Goal: Use online tool/utility: Utilize a website feature to perform a specific function

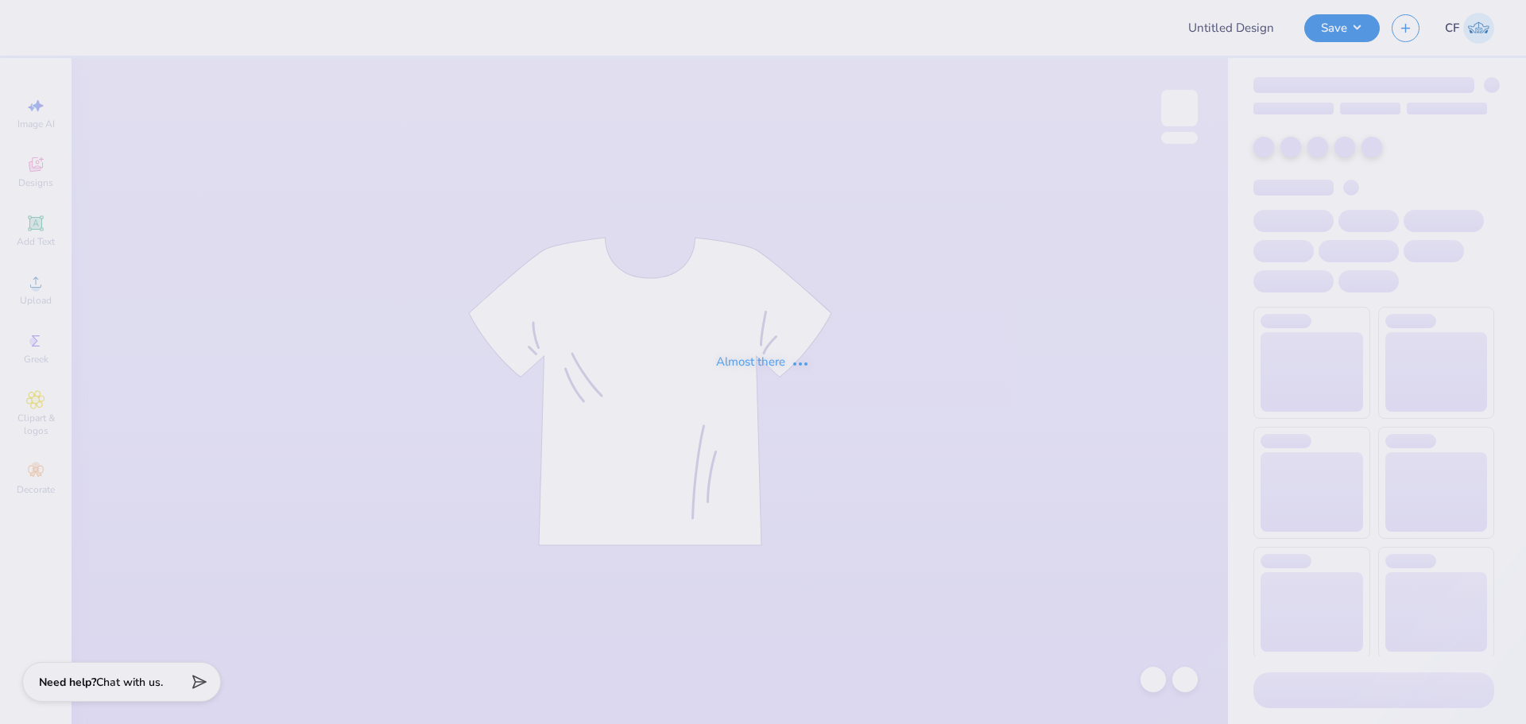
type input "Fp88"
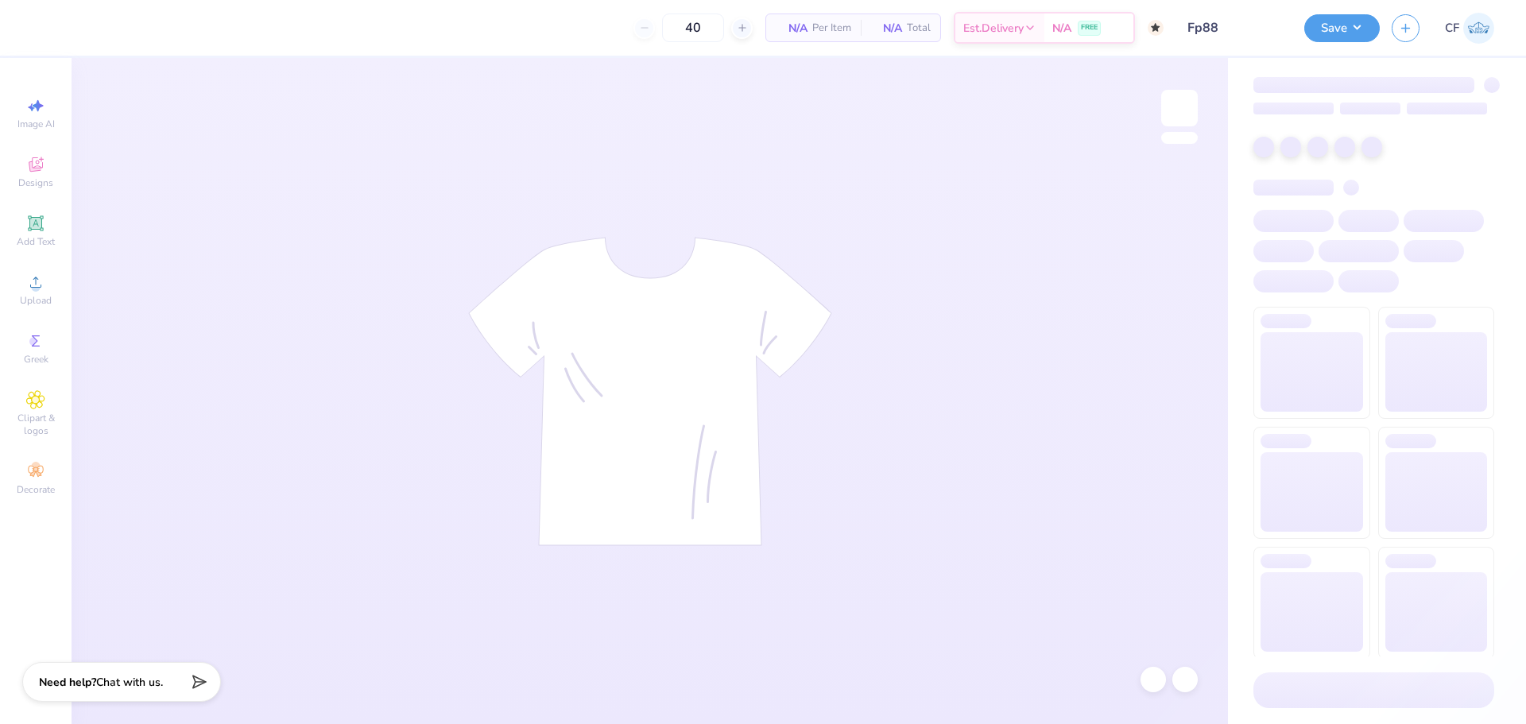
type input "50"
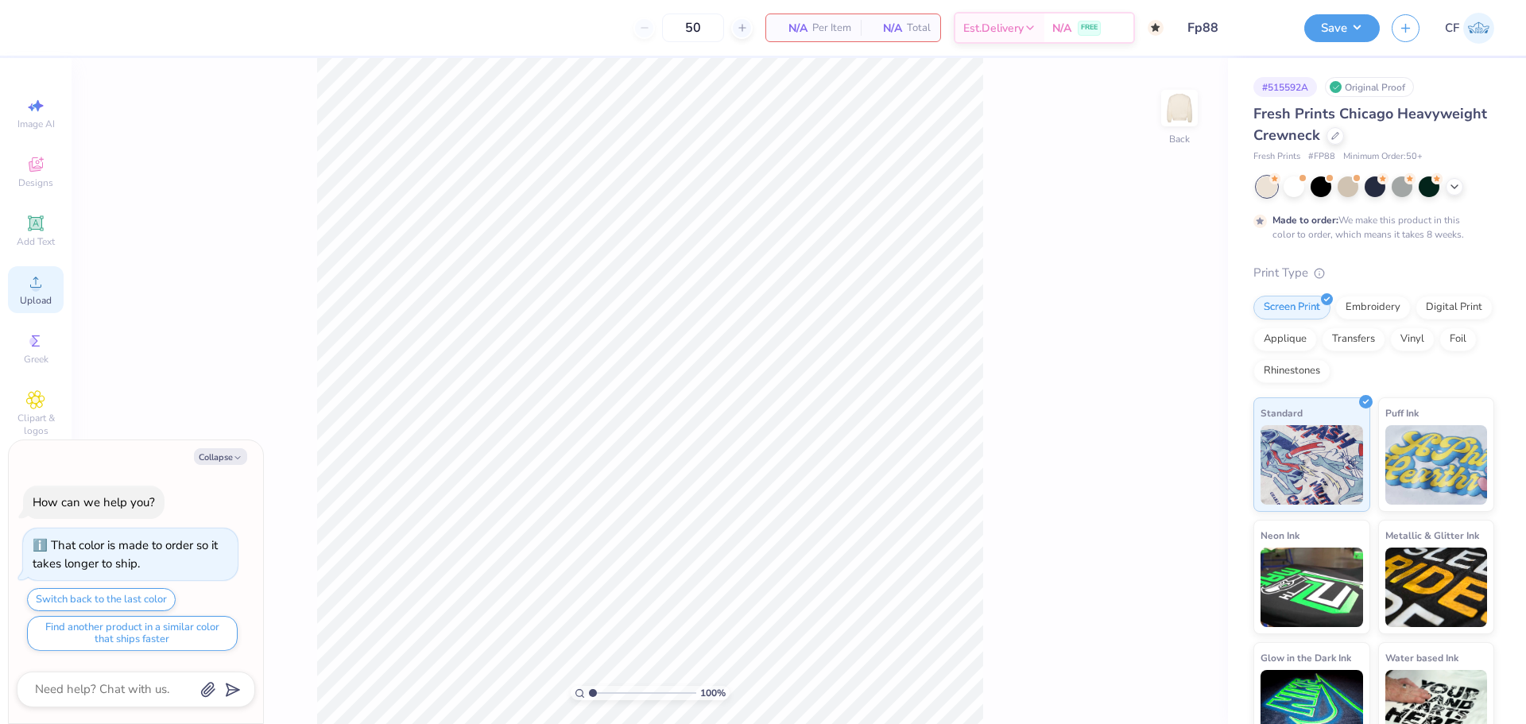
click at [27, 292] on div "Upload" at bounding box center [36, 289] width 56 height 47
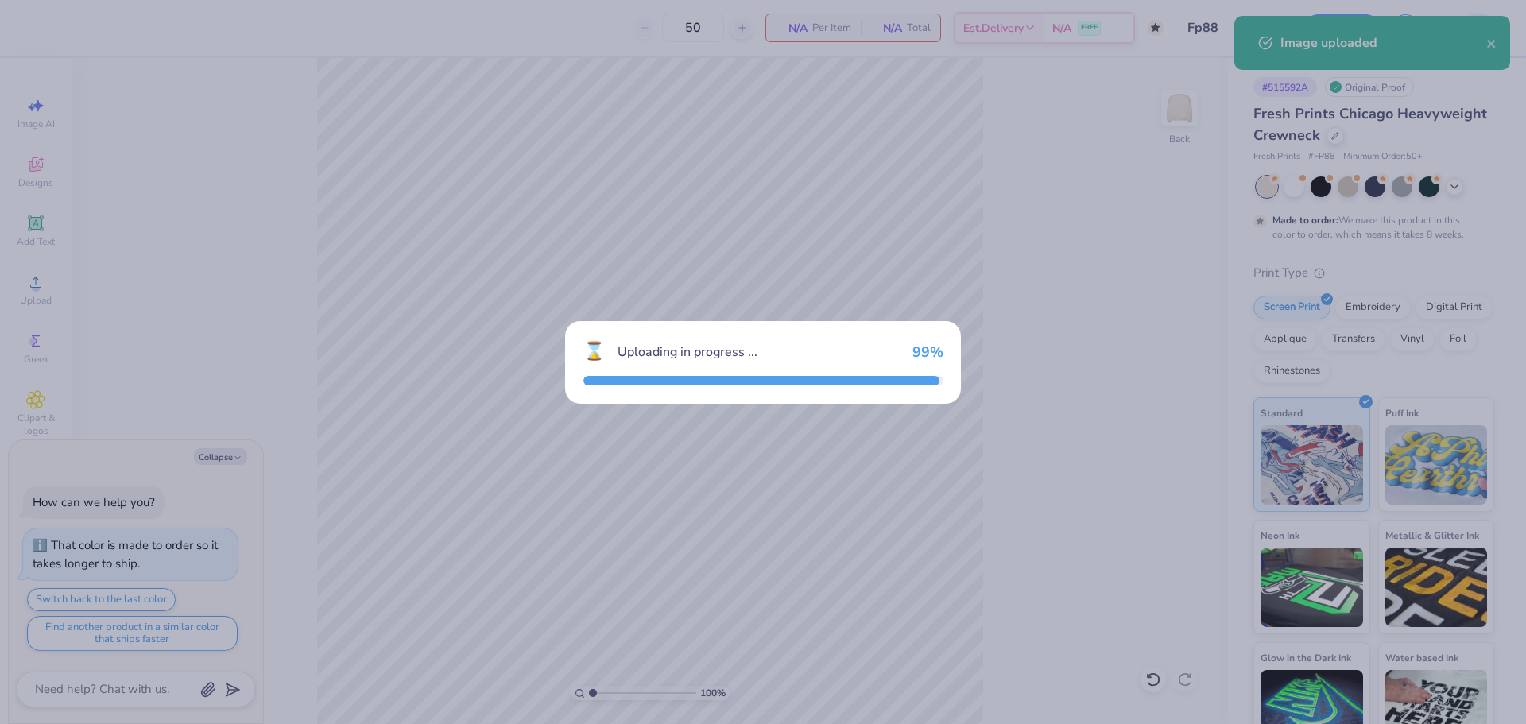
type textarea "x"
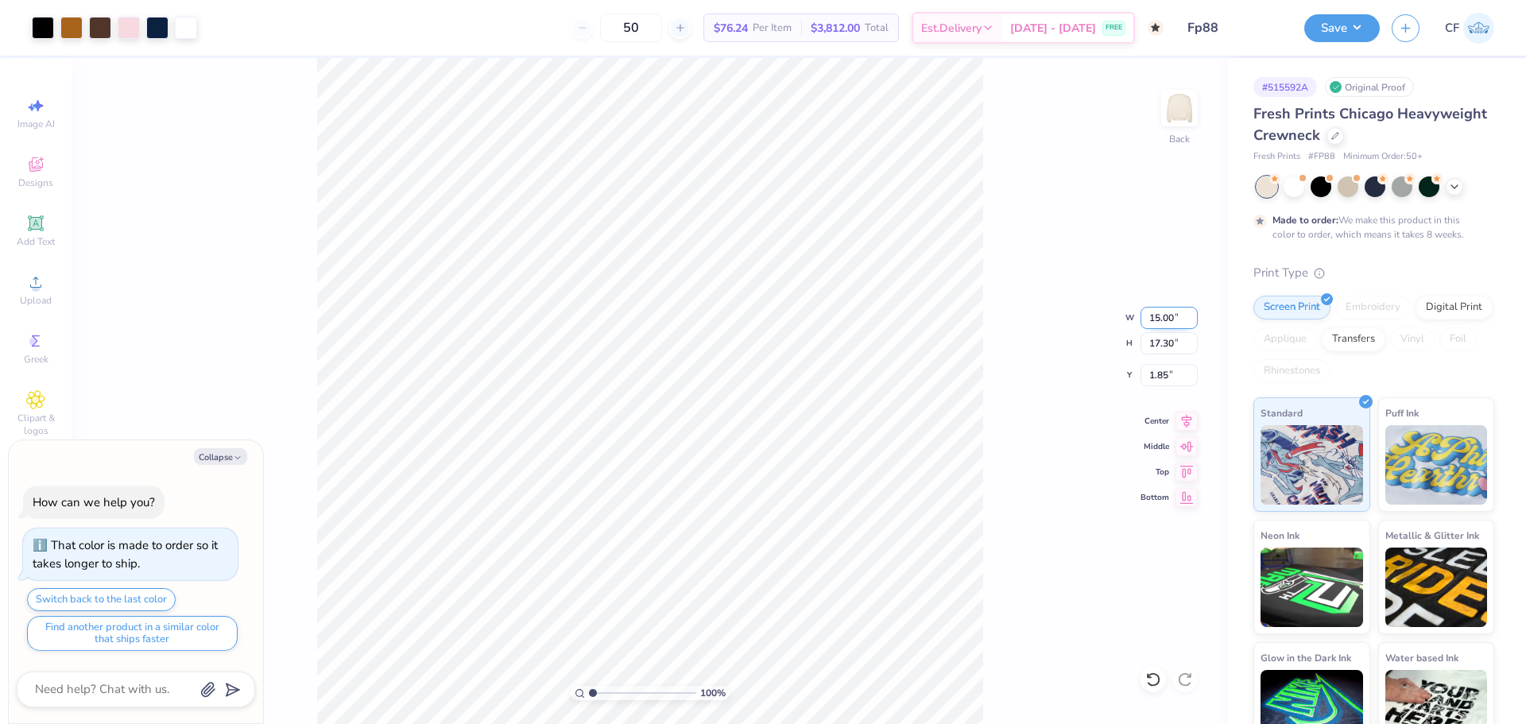
click at [1150, 313] on input "15.00" at bounding box center [1168, 318] width 57 height 22
type input "12.5"
type textarea "x"
type input "12.50"
type input "14.42"
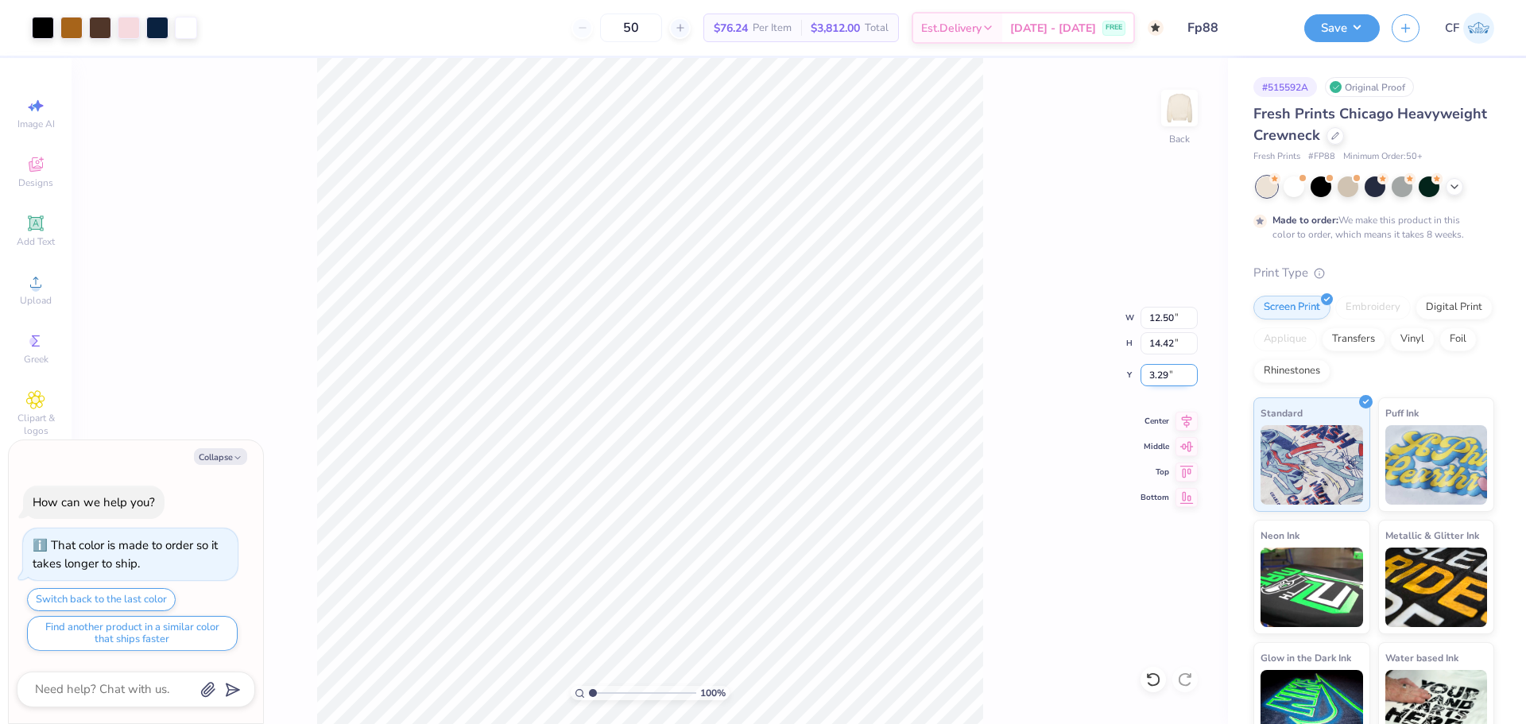
click at [1160, 372] on input "3.29" at bounding box center [1168, 375] width 57 height 22
type input "3"
type textarea "x"
type input "3.00"
click at [1342, 21] on button "Save" at bounding box center [1341, 26] width 75 height 28
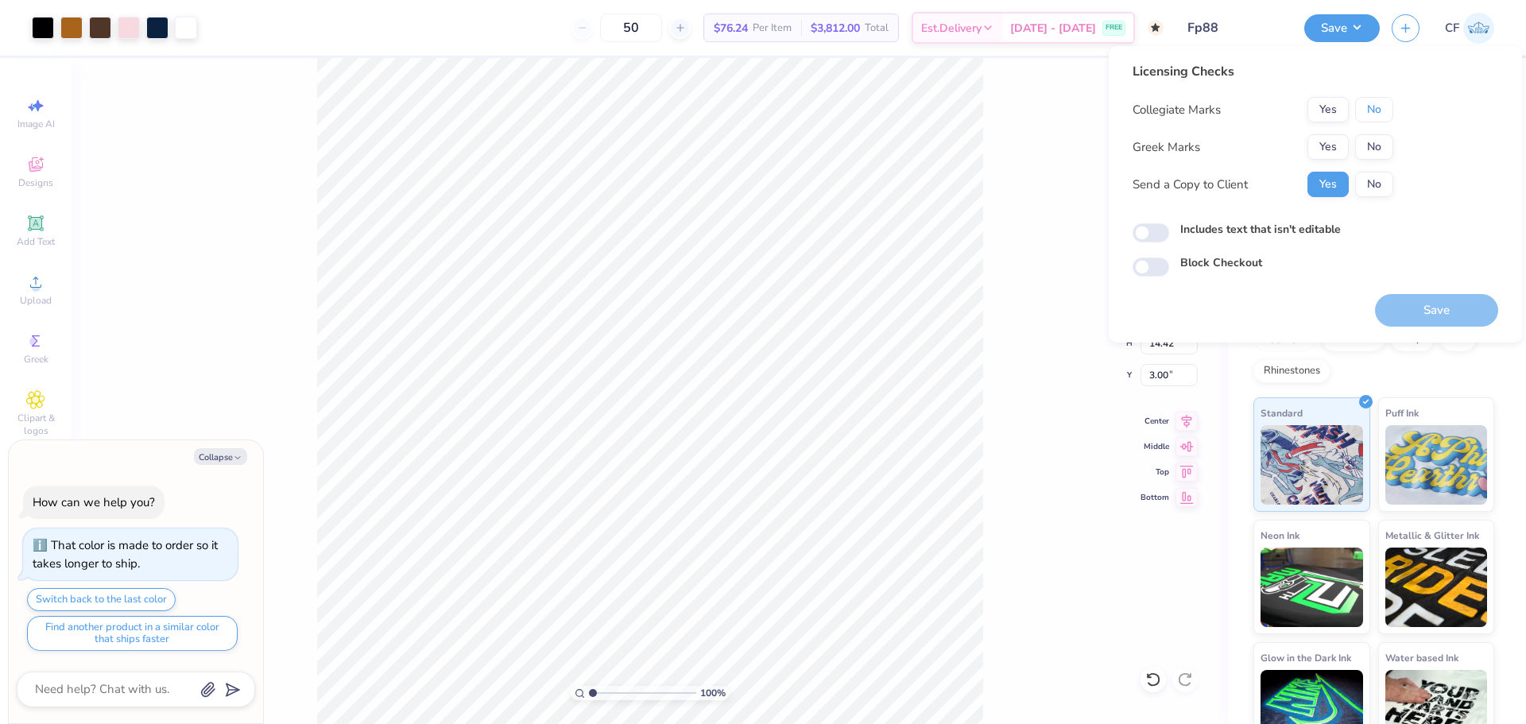
click at [1376, 102] on button "No" at bounding box center [1374, 109] width 38 height 25
click at [1337, 141] on button "Yes" at bounding box center [1327, 146] width 41 height 25
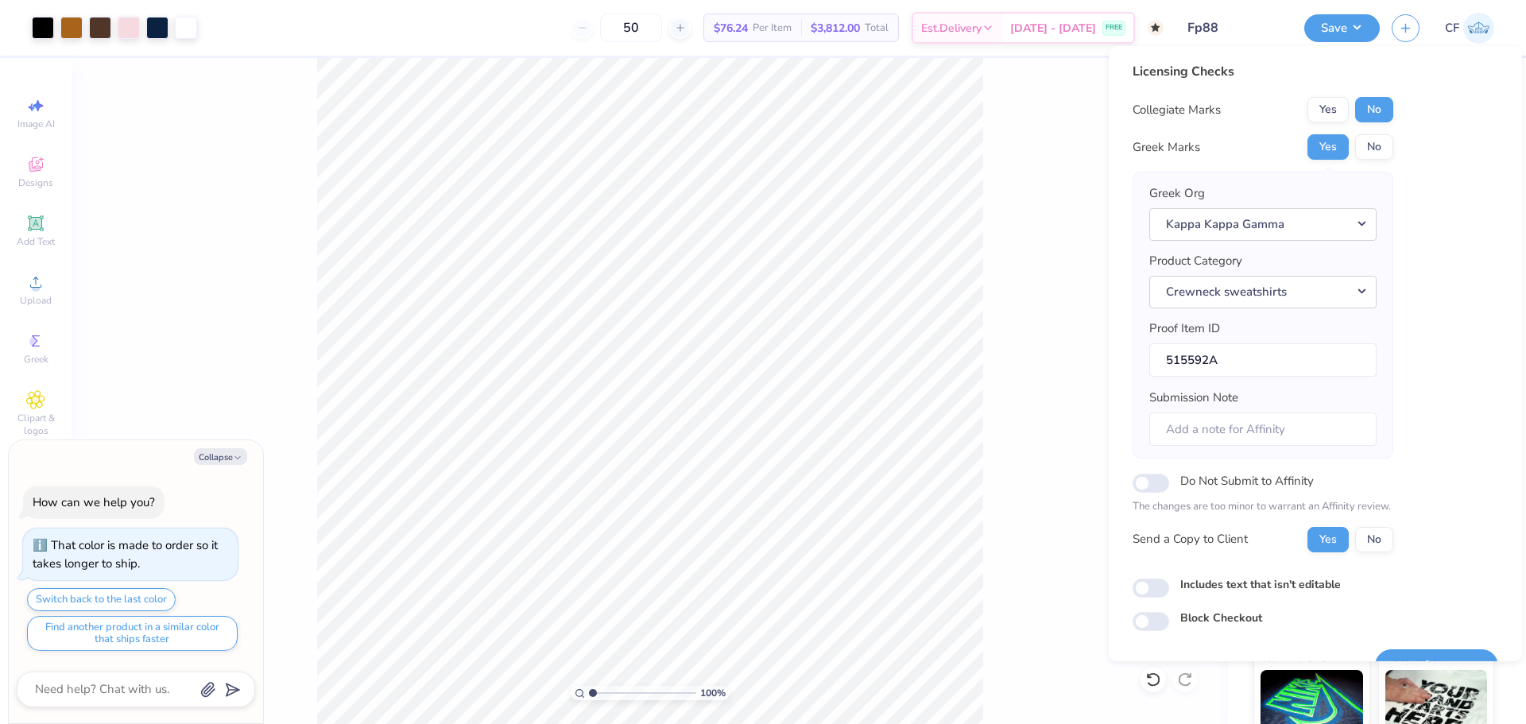
type textarea "x"
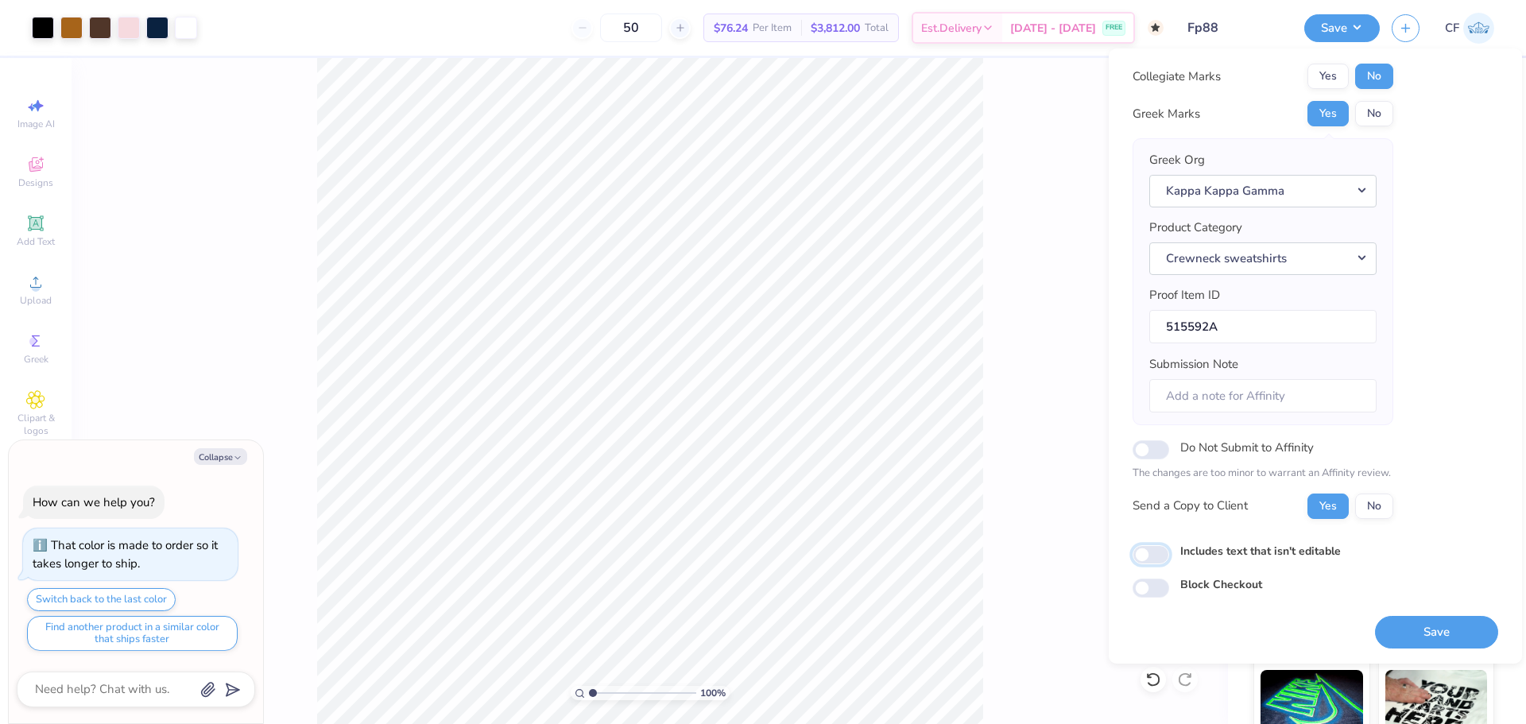
click at [1164, 552] on input "Includes text that isn't editable" at bounding box center [1150, 554] width 37 height 19
checkbox input "true"
click at [1393, 625] on button "Save" at bounding box center [1436, 632] width 123 height 33
type textarea "x"
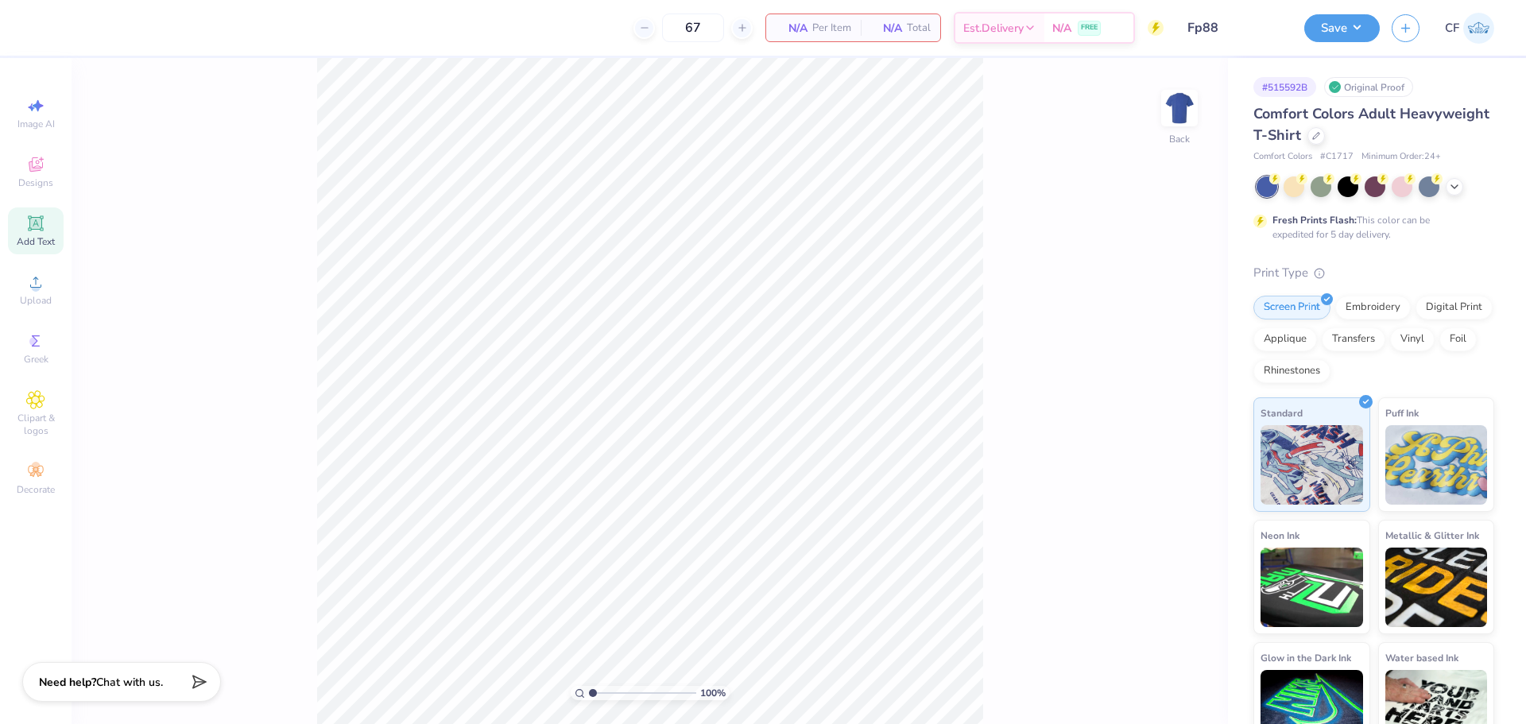
click at [32, 230] on icon at bounding box center [35, 223] width 19 height 19
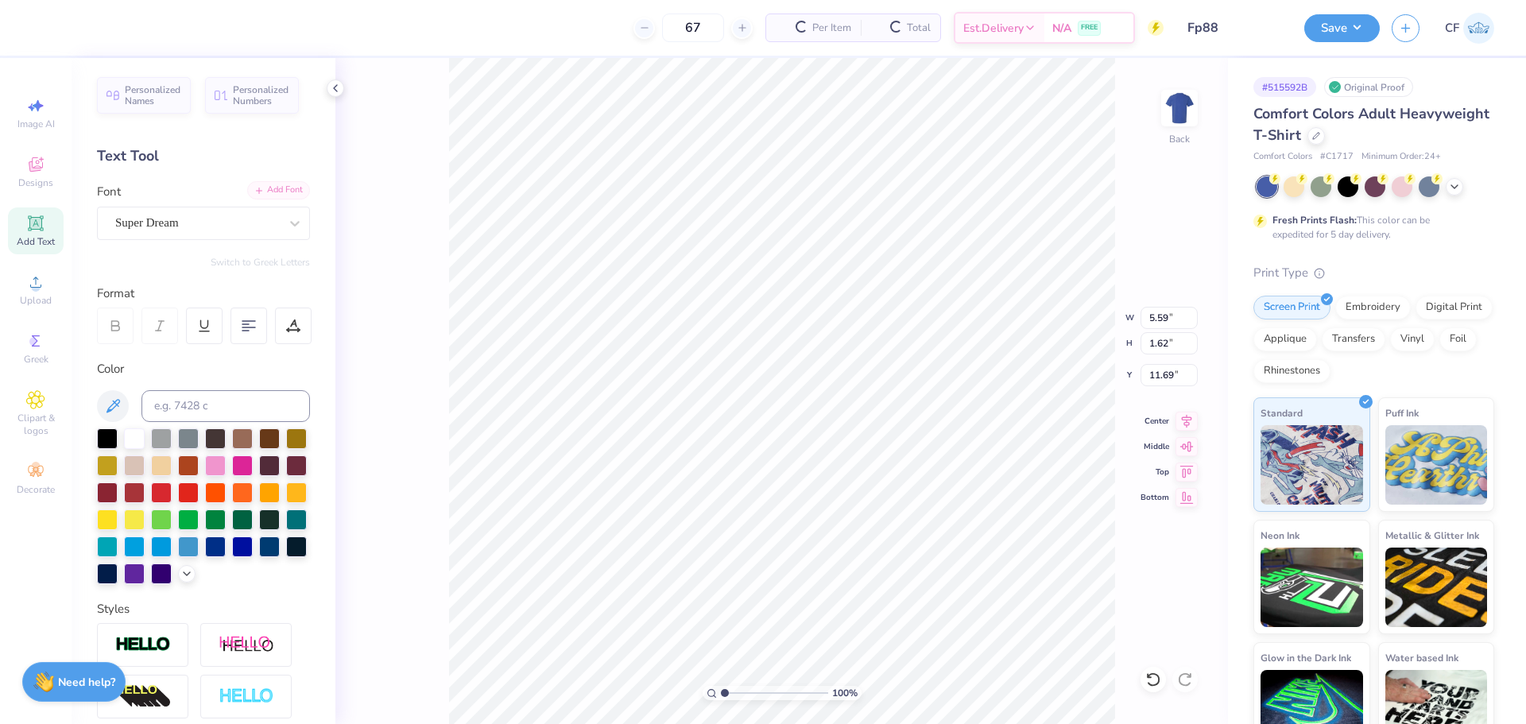
click at [272, 196] on div "Add Font" at bounding box center [278, 190] width 63 height 18
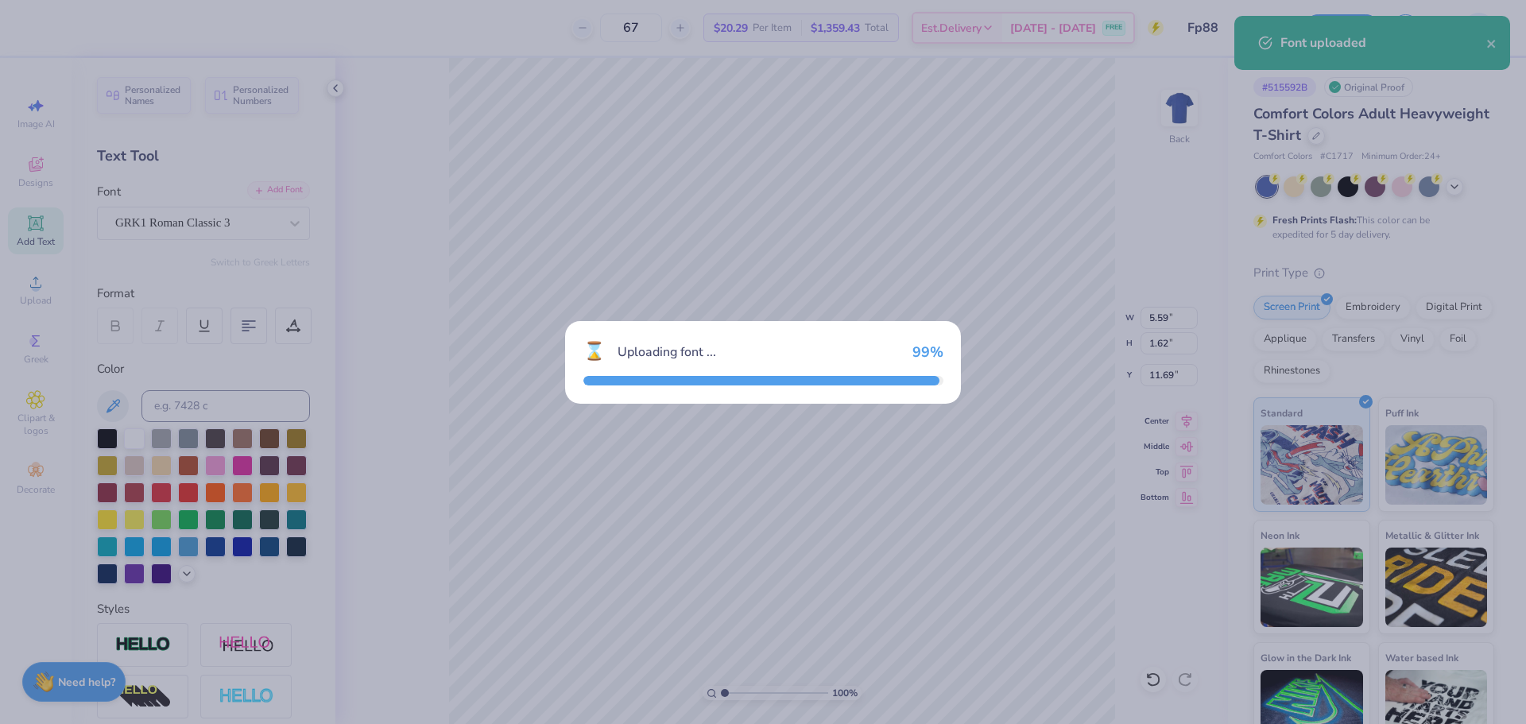
type input "6.69"
type input "1.79"
type input "11.61"
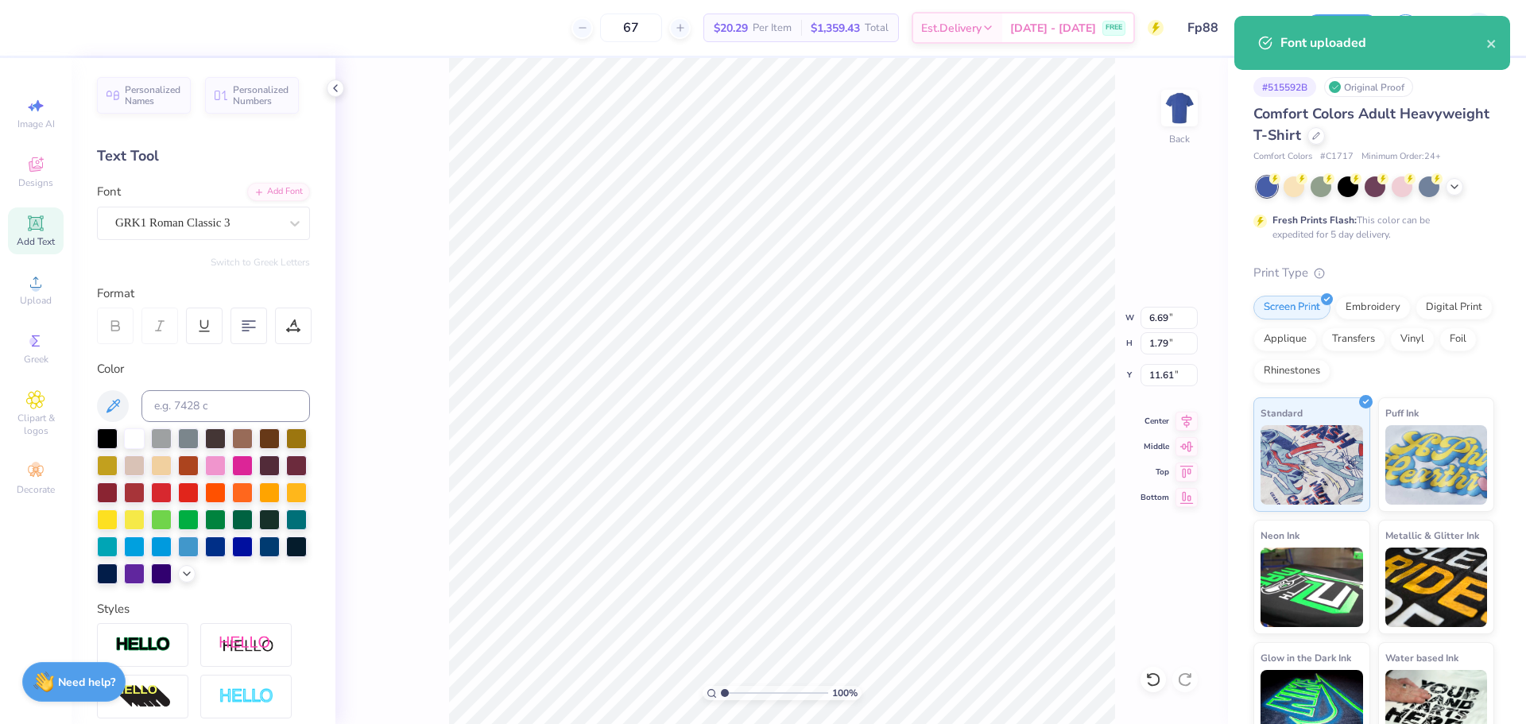
scroll to position [14, 2]
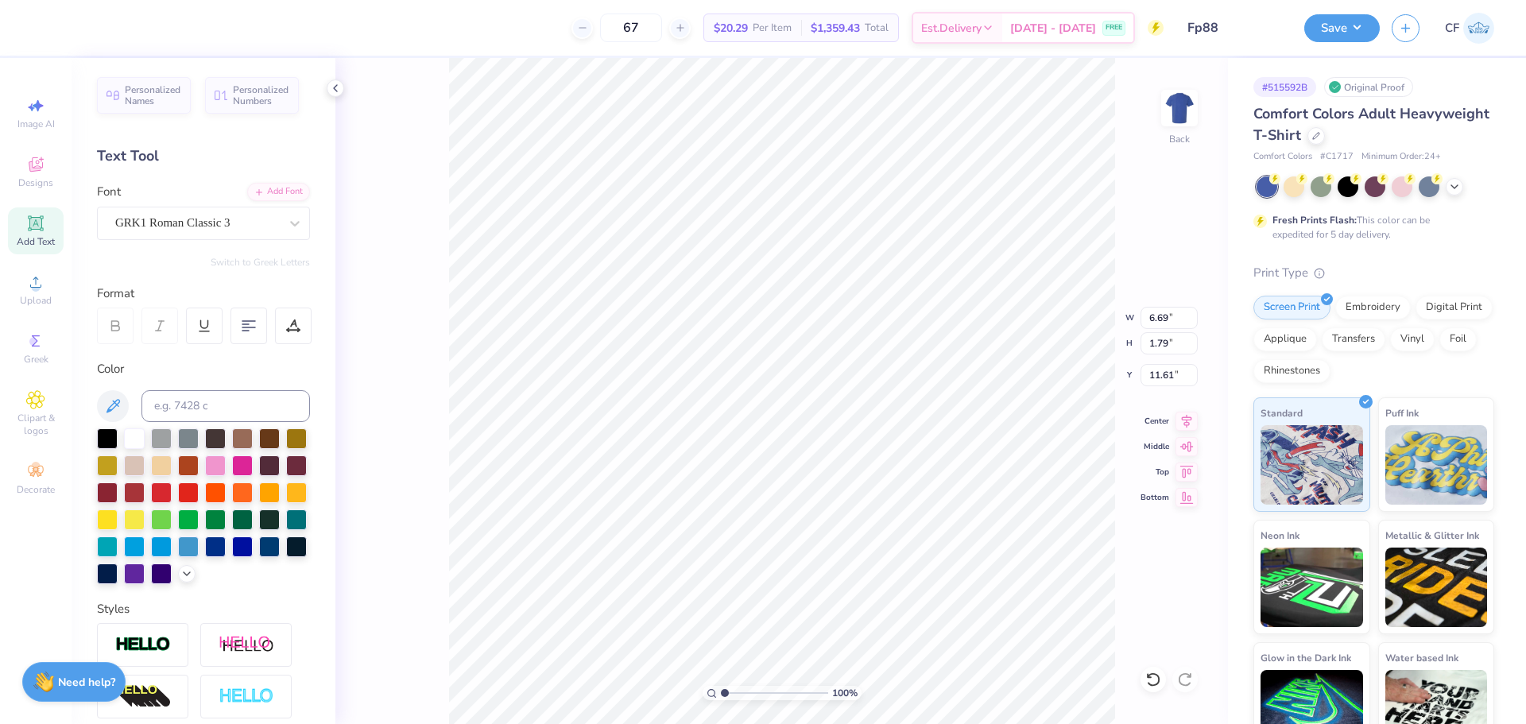
type textarea "KKG"
click at [1168, 321] on input "5.23" at bounding box center [1168, 318] width 57 height 22
type input "3.50"
type input "1.12"
type input "11.94"
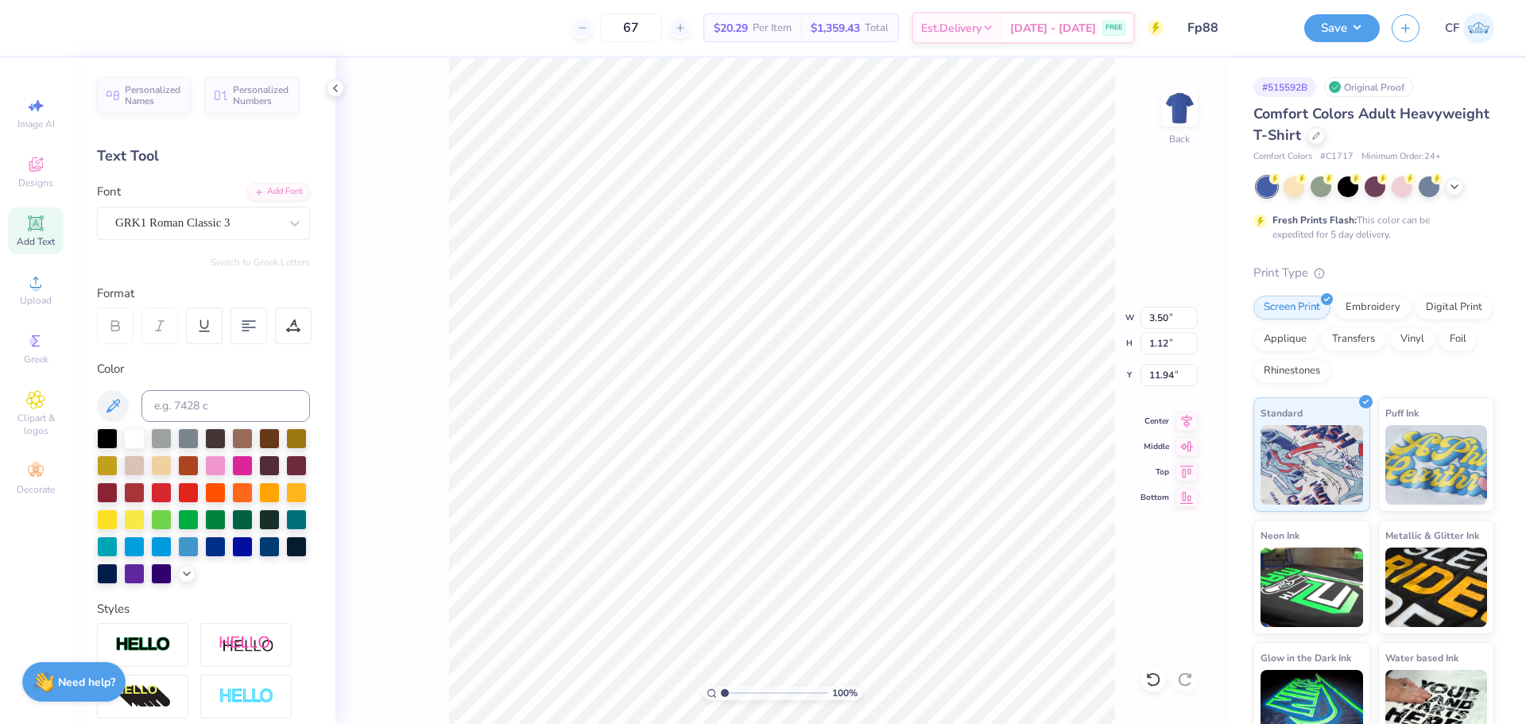
type input "3.00"
click at [1170, 102] on img at bounding box center [1179, 108] width 64 height 64
click at [33, 292] on div "Upload" at bounding box center [36, 289] width 56 height 47
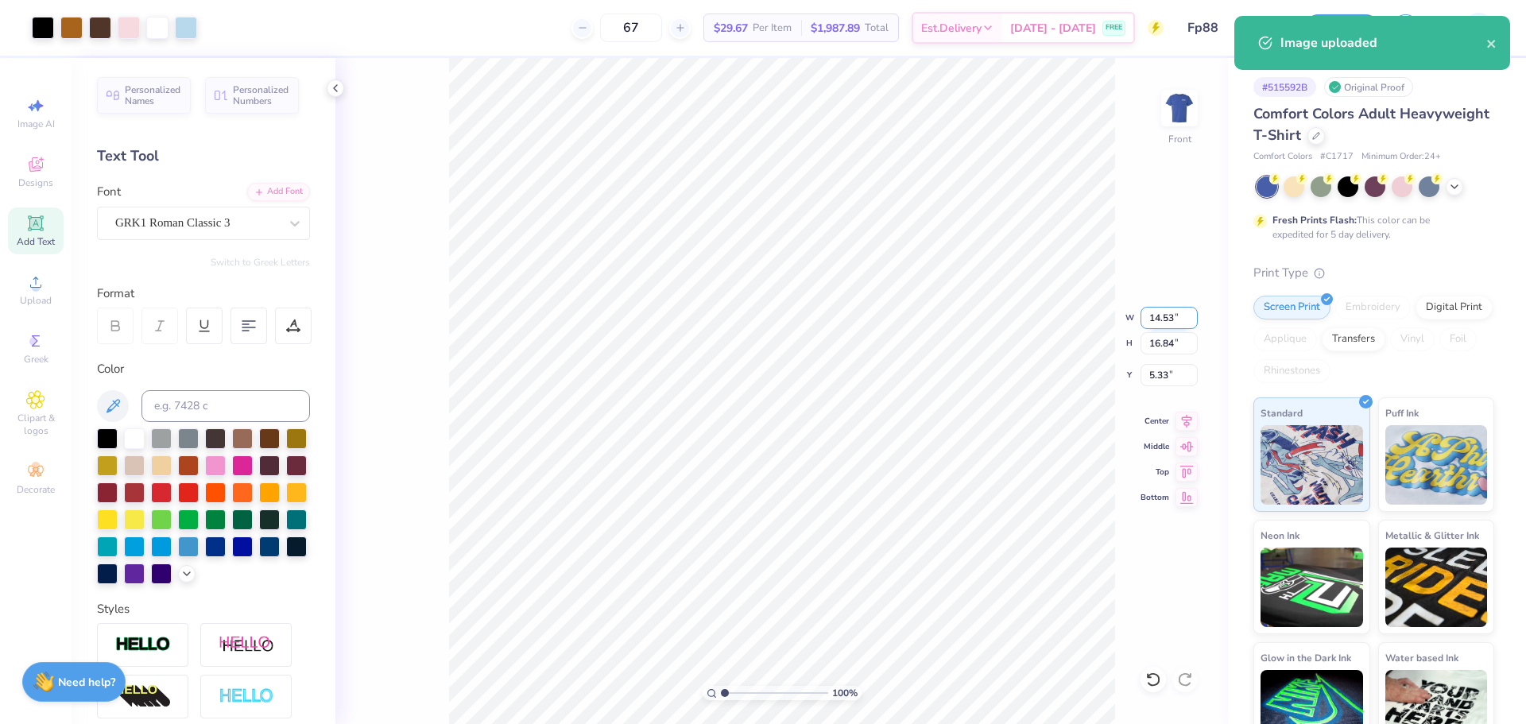
click at [1163, 319] on input "14.53" at bounding box center [1168, 318] width 57 height 22
click at [1163, 378] on input "5.33" at bounding box center [1168, 375] width 57 height 22
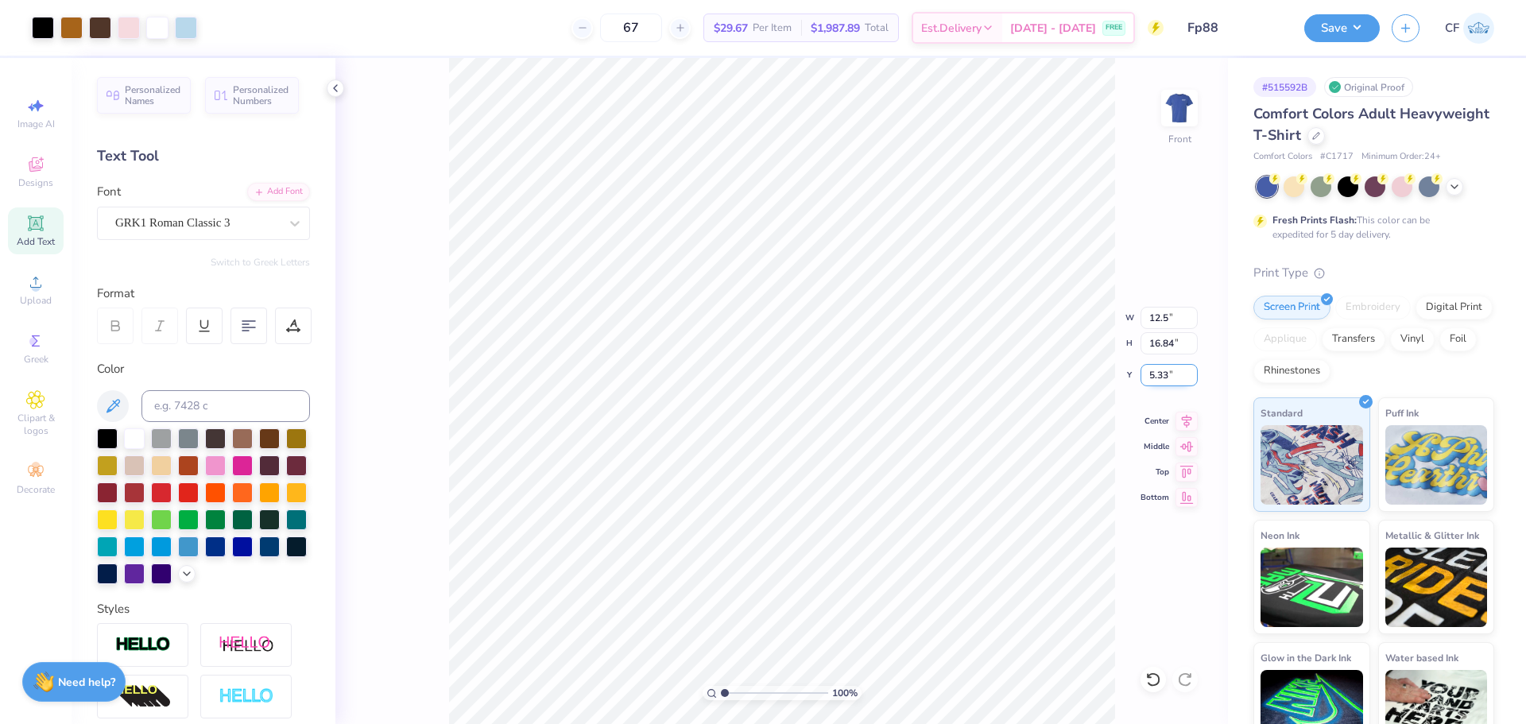
type input "12.50"
type input "14.48"
type input "3.00"
click at [1345, 23] on button "Save" at bounding box center [1341, 26] width 75 height 28
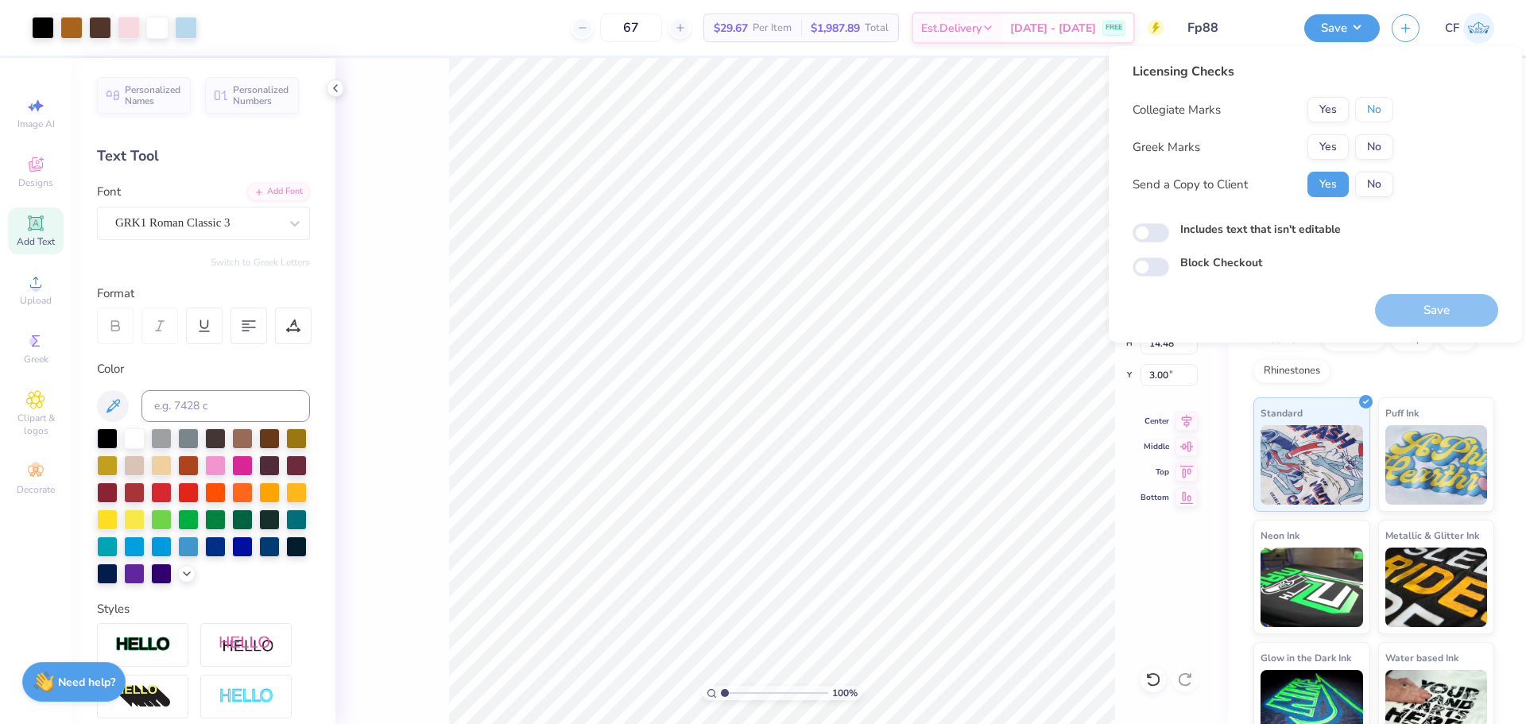
drag, startPoint x: 1370, startPoint y: 112, endPoint x: 1353, endPoint y: 124, distance: 20.5
click at [1371, 112] on button "No" at bounding box center [1374, 109] width 38 height 25
click at [1327, 141] on button "Yes" at bounding box center [1327, 146] width 41 height 25
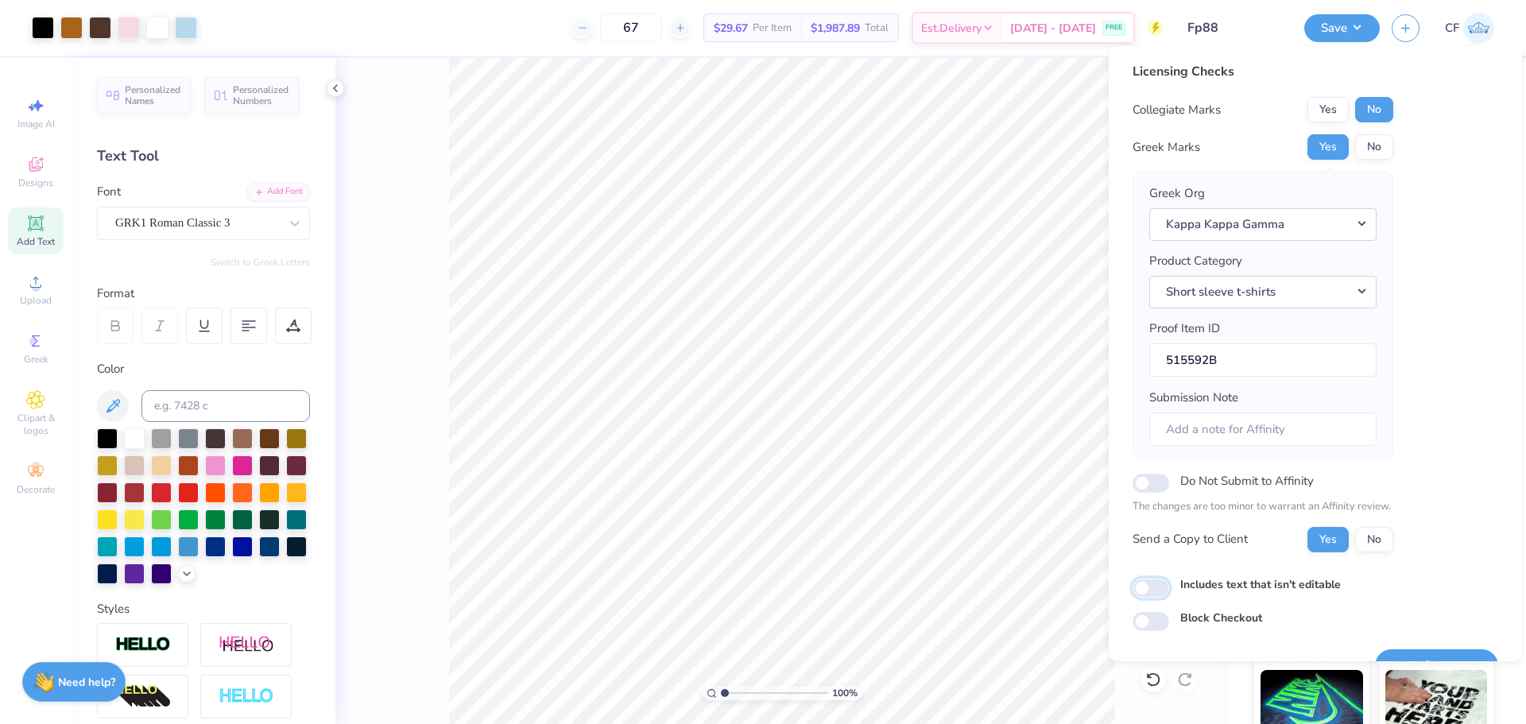
click at [1143, 584] on input "Includes text that isn't editable" at bounding box center [1150, 588] width 37 height 19
checkbox input "true"
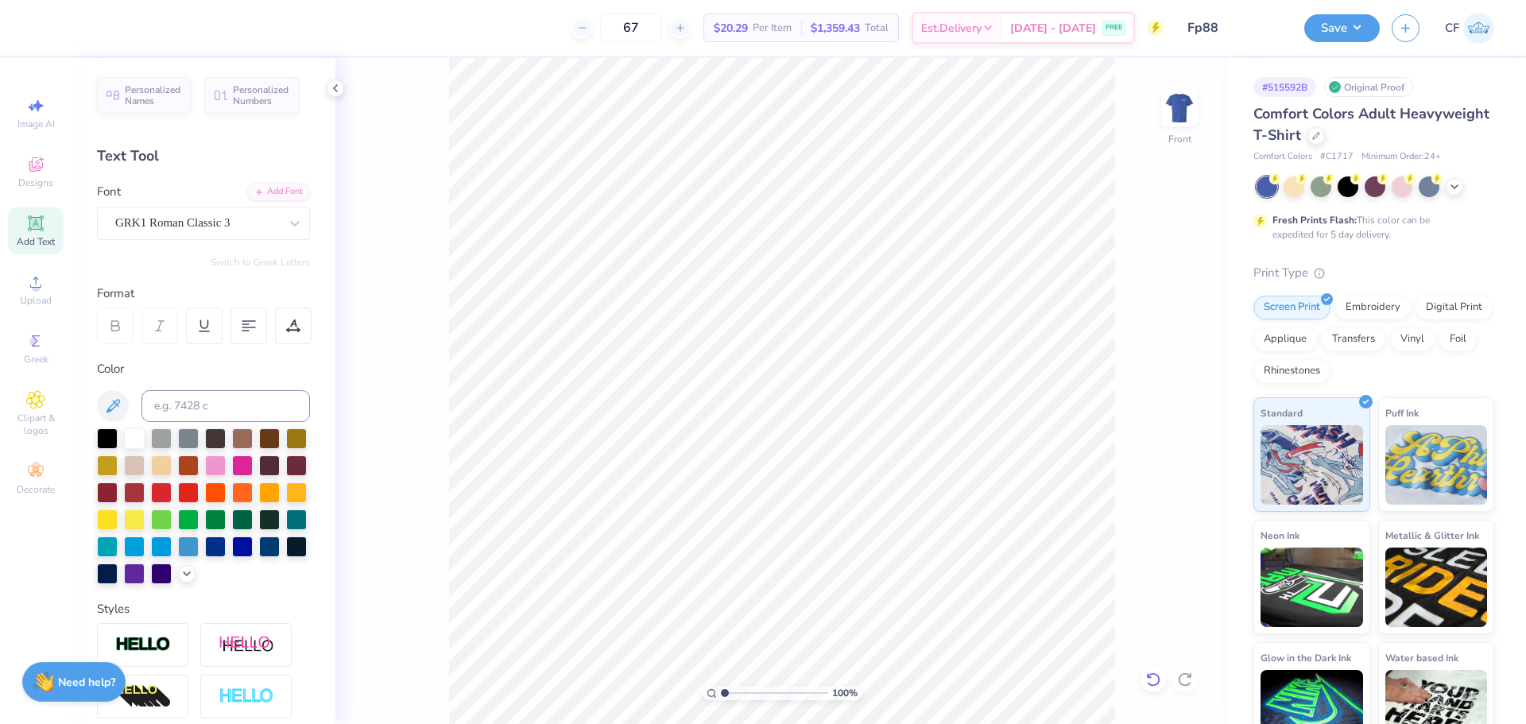
click at [1152, 685] on icon at bounding box center [1153, 679] width 14 height 14
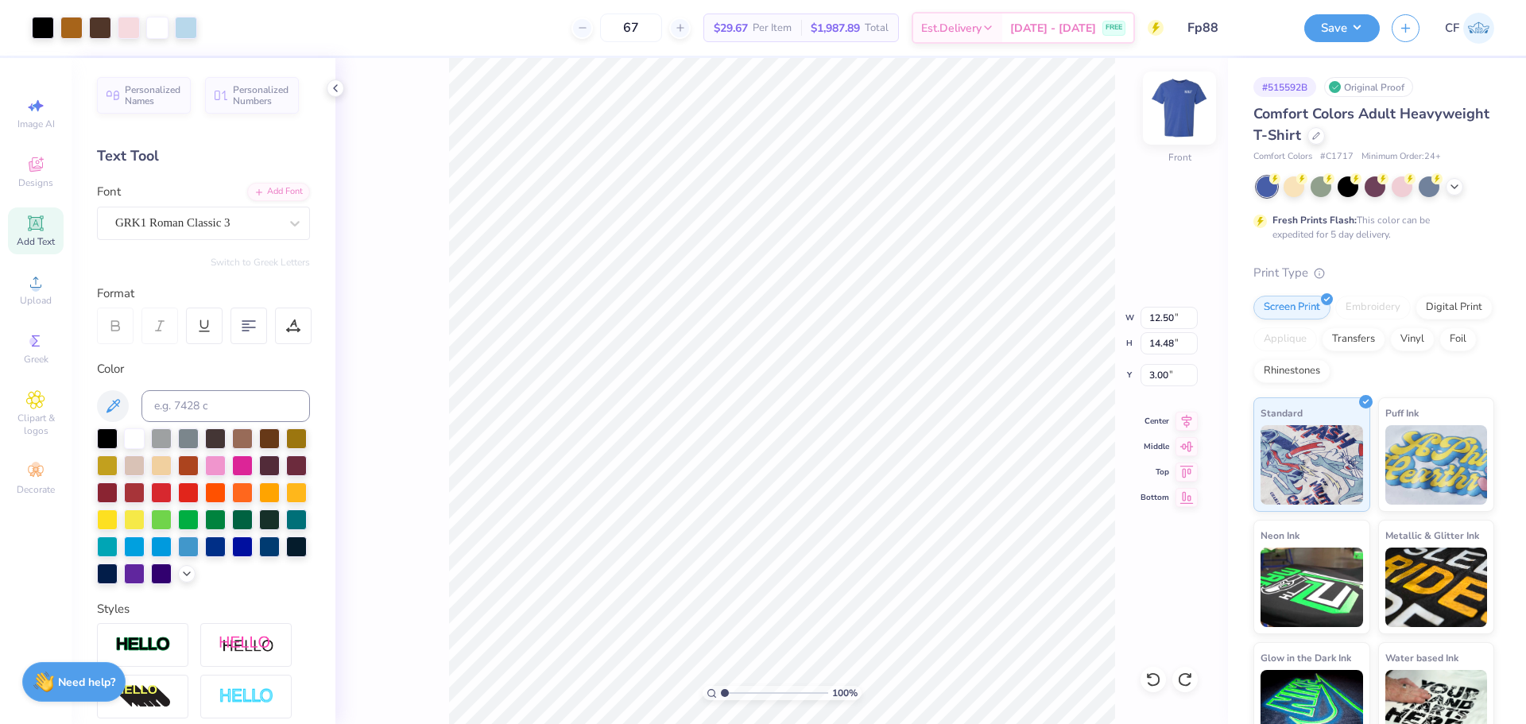
click at [1177, 100] on img at bounding box center [1179, 108] width 64 height 64
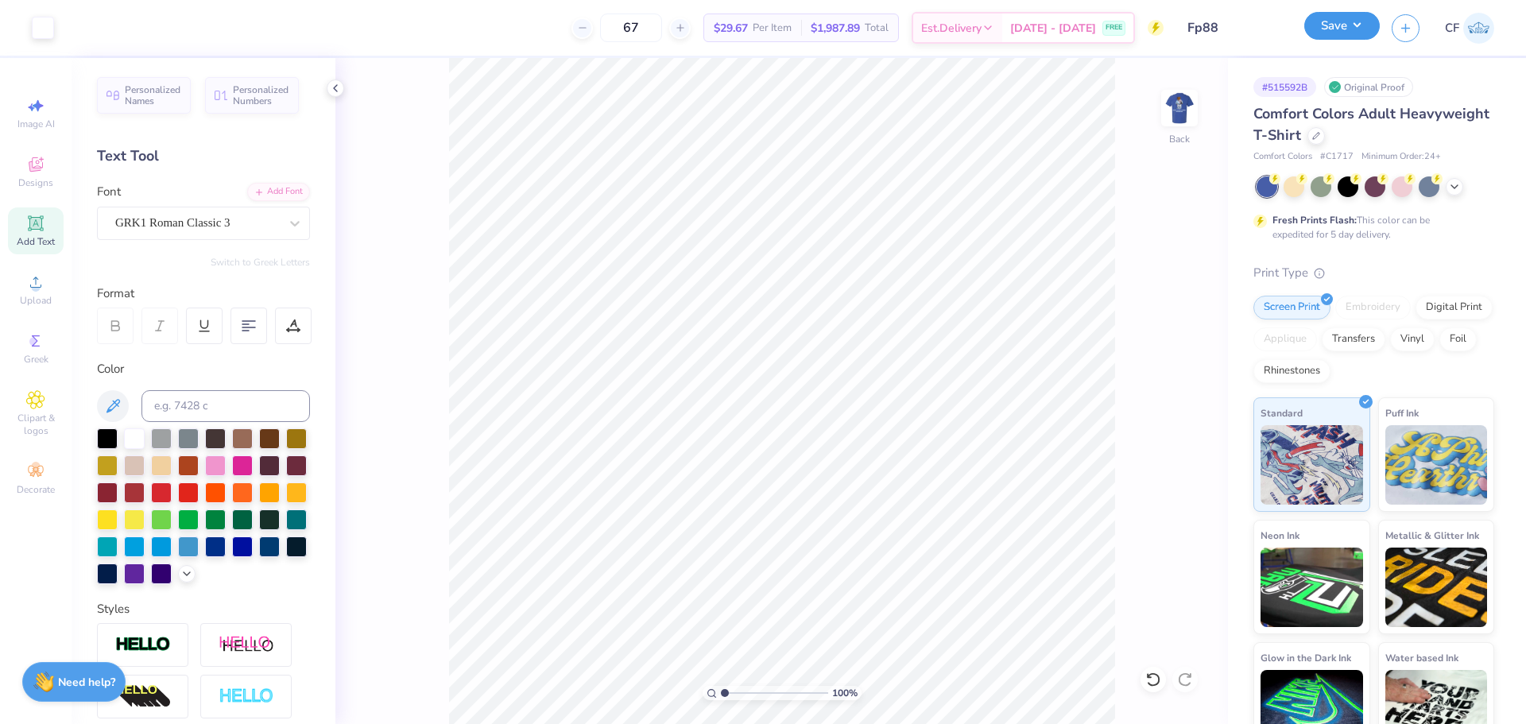
click at [1327, 22] on button "Save" at bounding box center [1341, 26] width 75 height 28
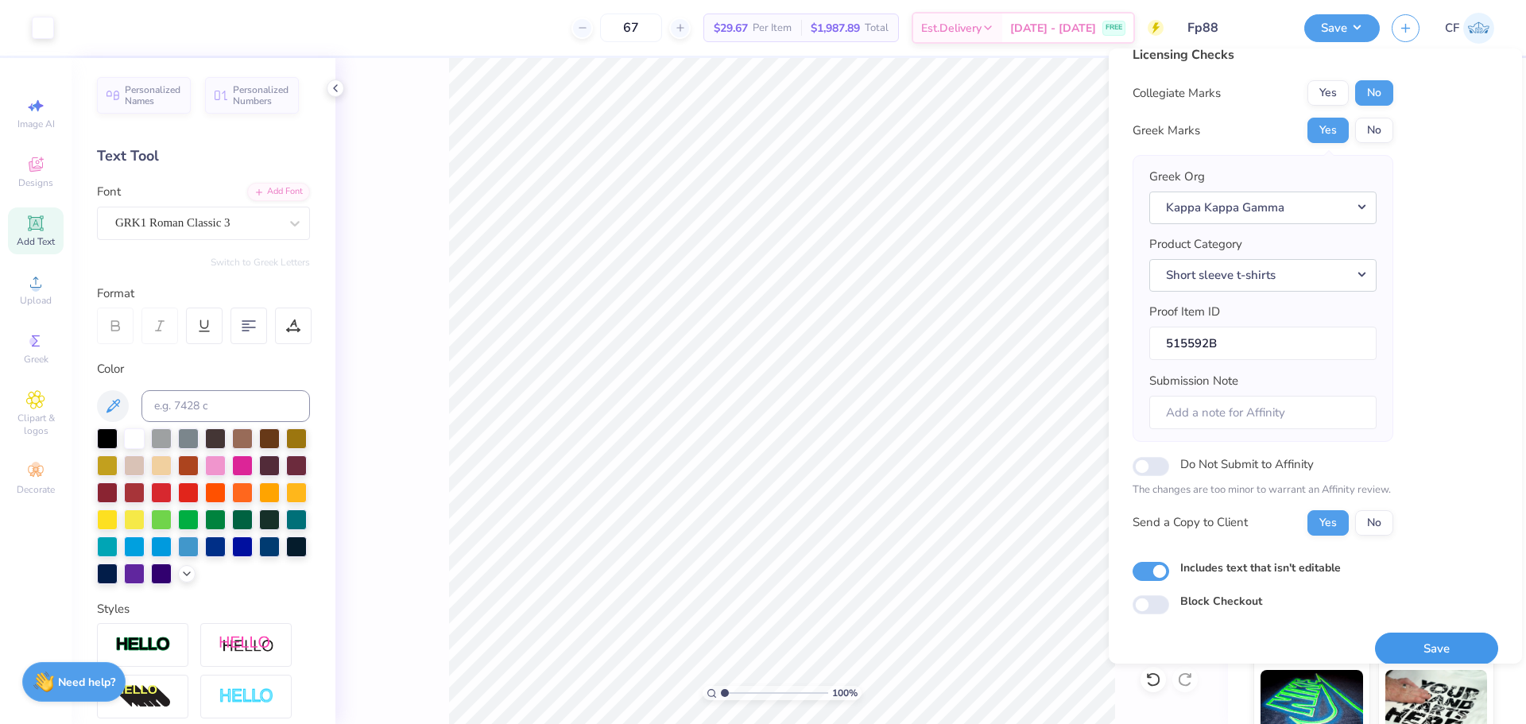
scroll to position [36, 0]
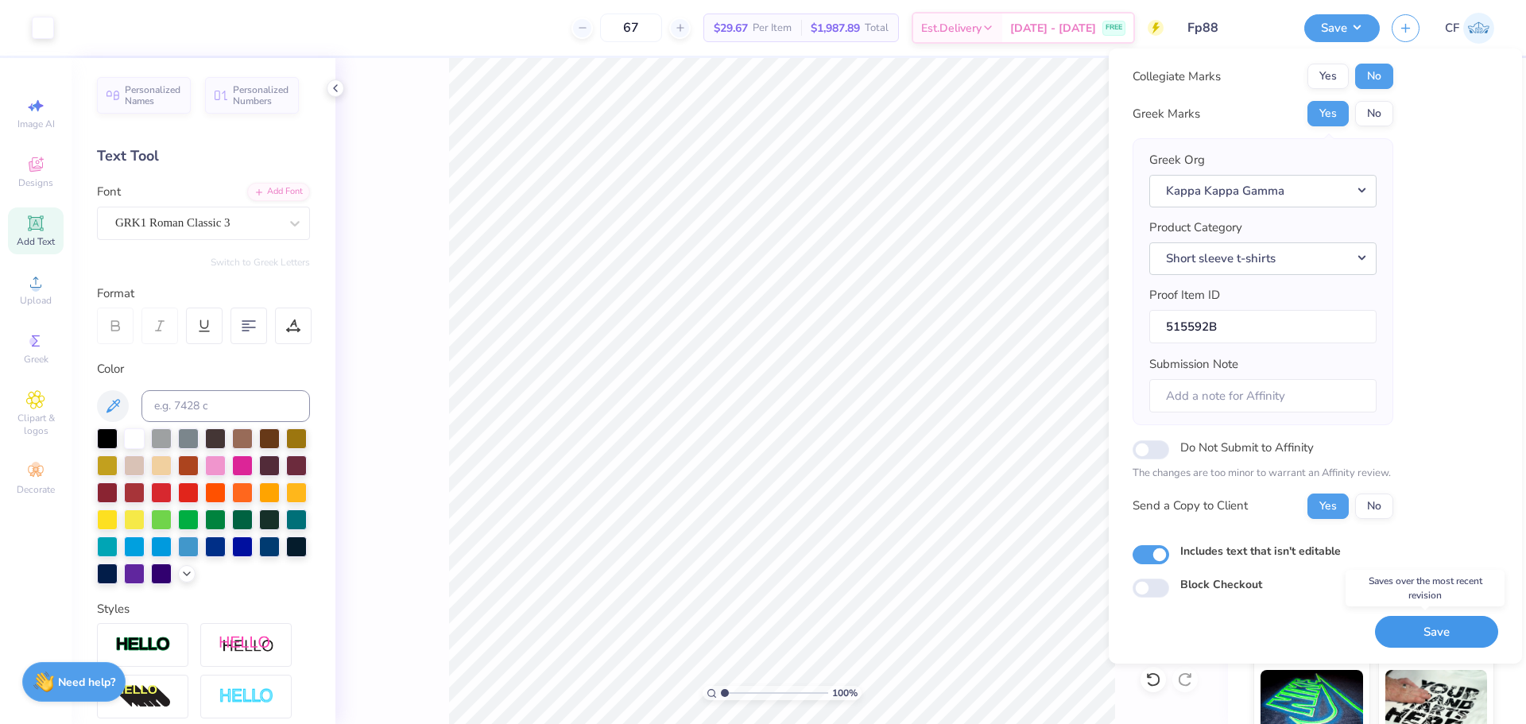
click at [1436, 636] on button "Save" at bounding box center [1436, 632] width 123 height 33
